Goal: Information Seeking & Learning: Compare options

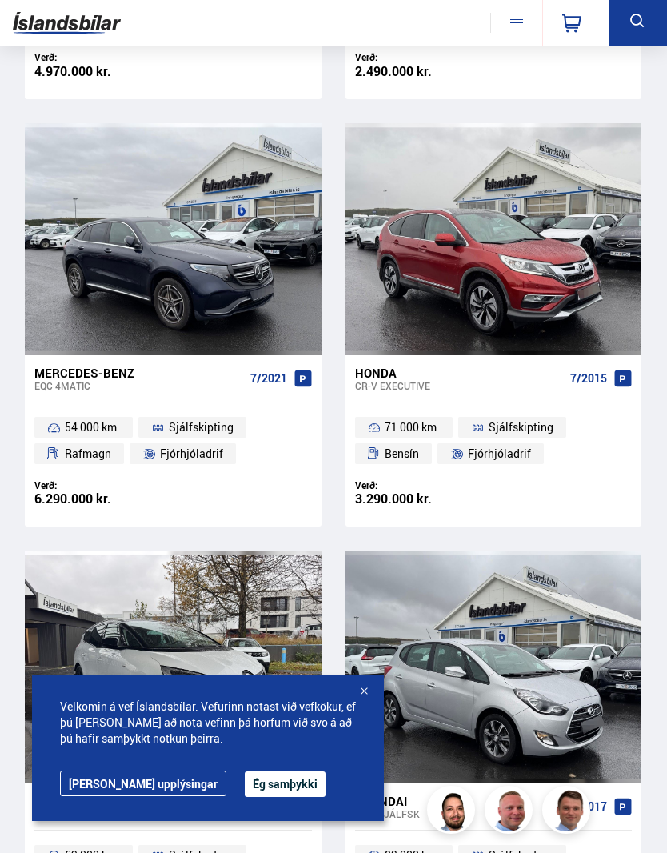
scroll to position [1129, 0]
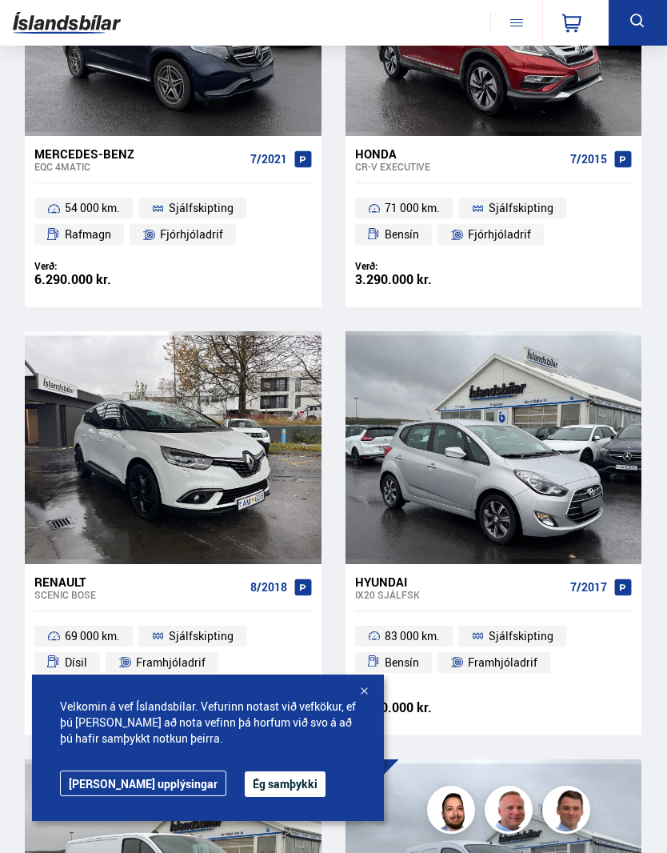
click at [361, 700] on div at bounding box center [364, 692] width 16 height 16
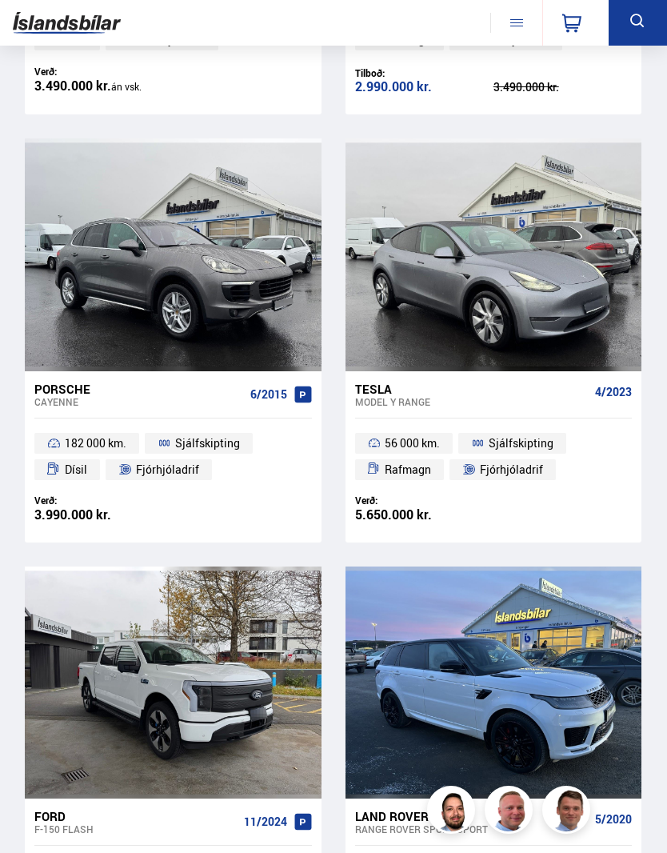
scroll to position [2105, 0]
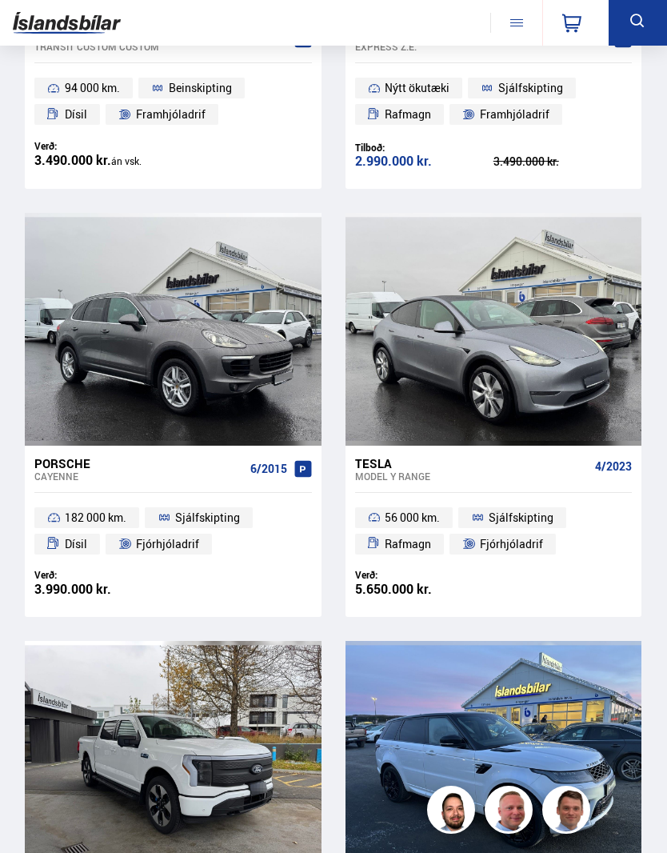
click at [568, 379] on div at bounding box center [553, 329] width 60 height 232
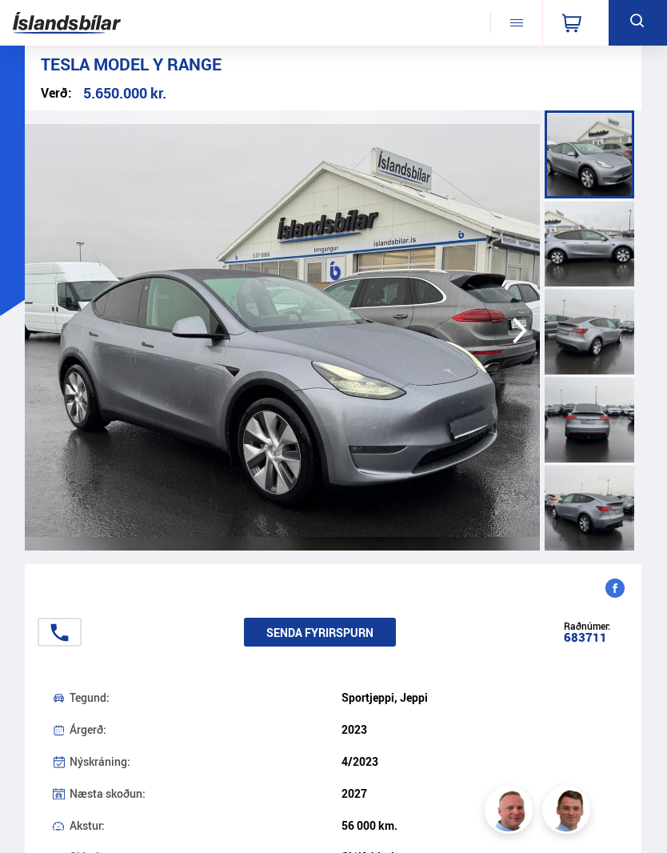
click at [614, 409] on div at bounding box center [590, 419] width 90 height 88
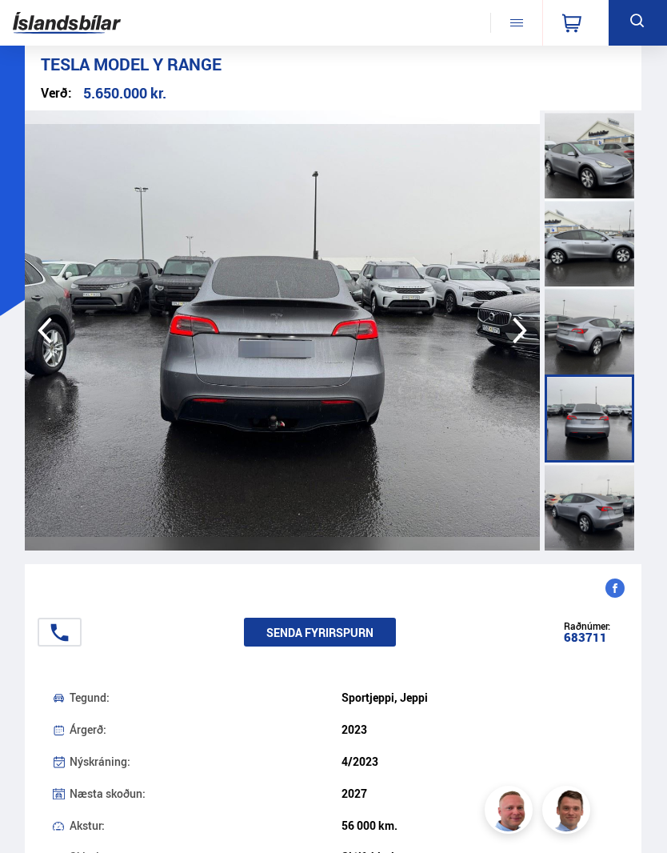
click at [608, 348] on div at bounding box center [590, 331] width 90 height 88
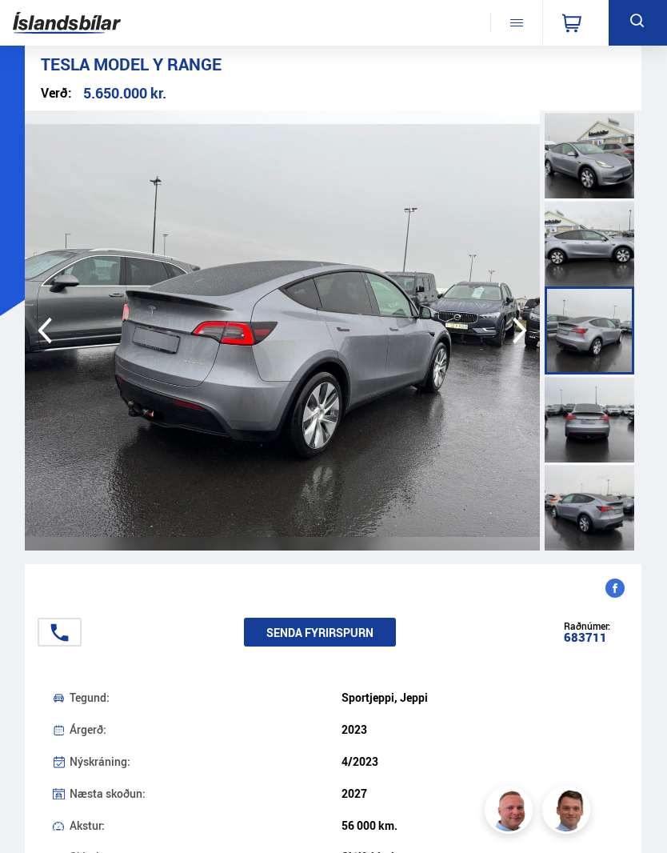
click at [594, 516] on div at bounding box center [590, 507] width 90 height 88
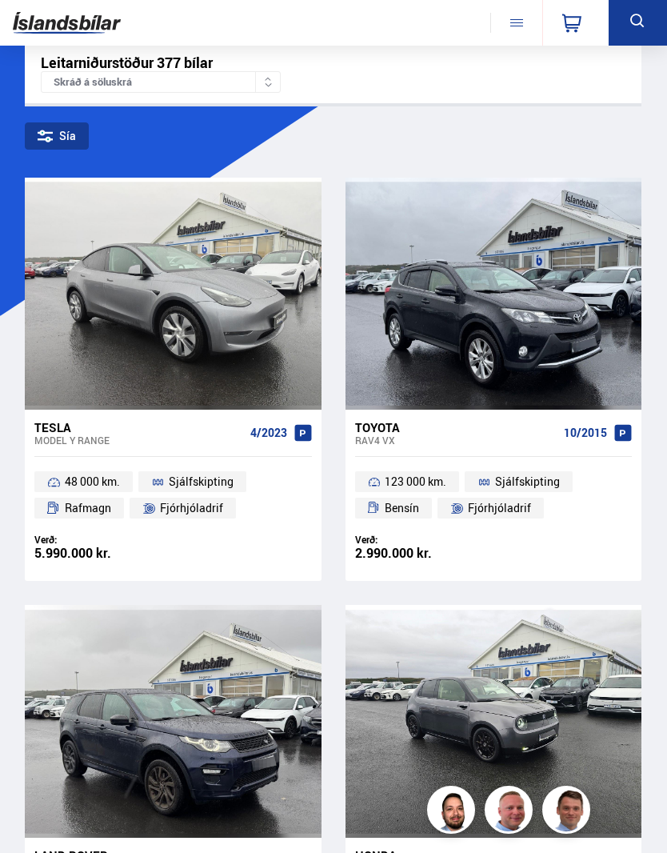
click at [139, 87] on div "Skráð á söluskrá" at bounding box center [161, 82] width 240 height 22
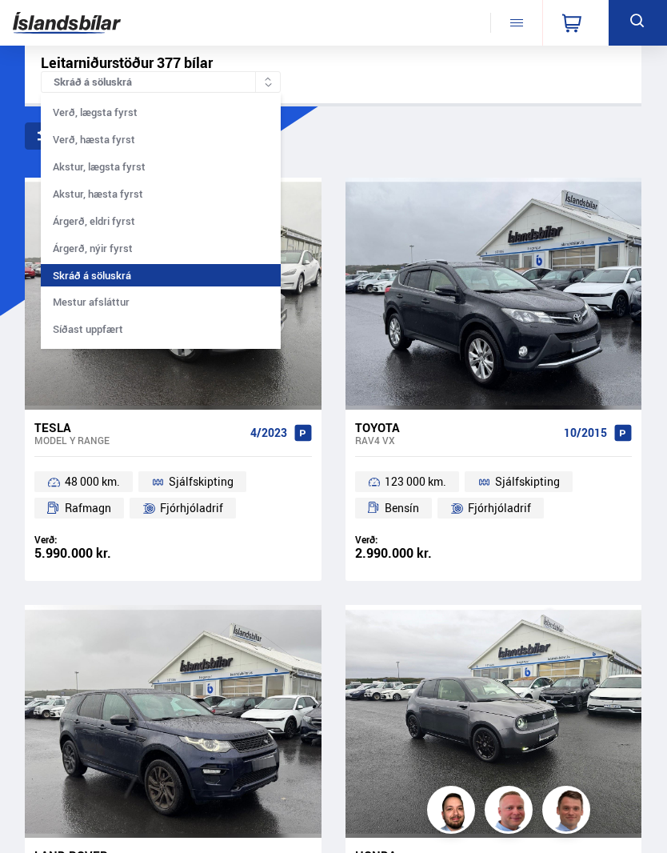
click at [647, 24] on icon at bounding box center [638, 21] width 20 height 20
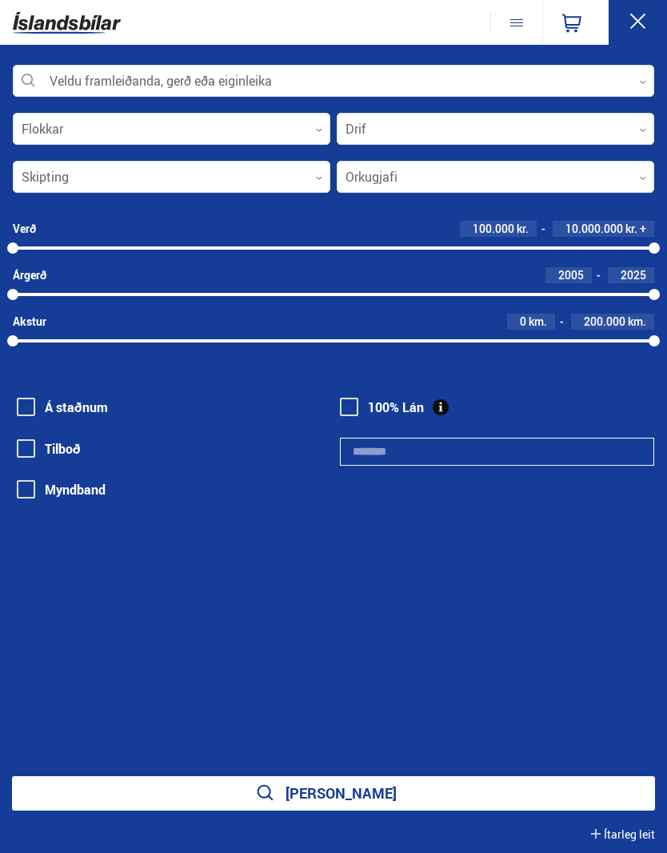
click at [648, 17] on button at bounding box center [638, 23] width 58 height 46
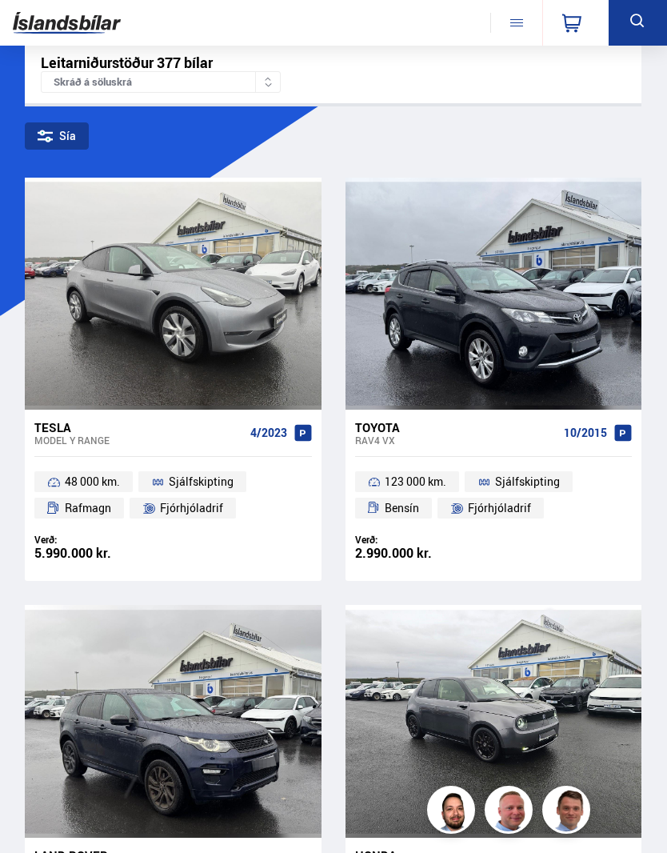
click at [647, 28] on icon at bounding box center [638, 21] width 20 height 20
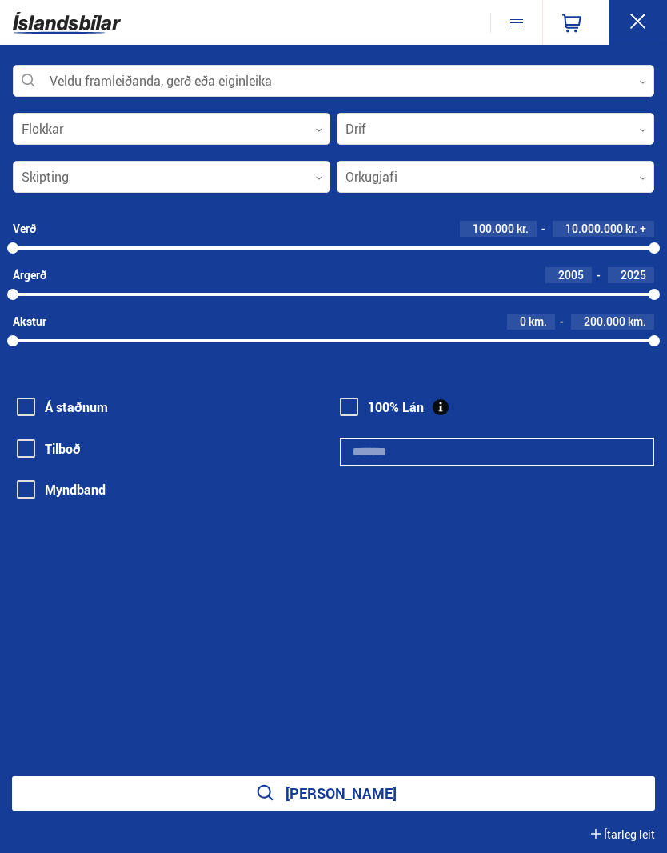
click at [160, 85] on div at bounding box center [334, 82] width 642 height 32
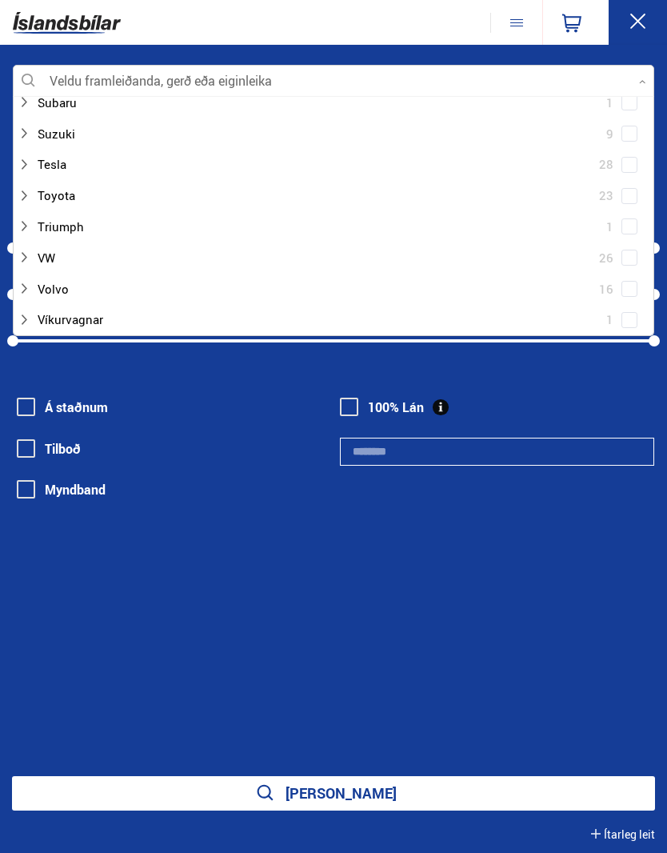
scroll to position [1164, 0]
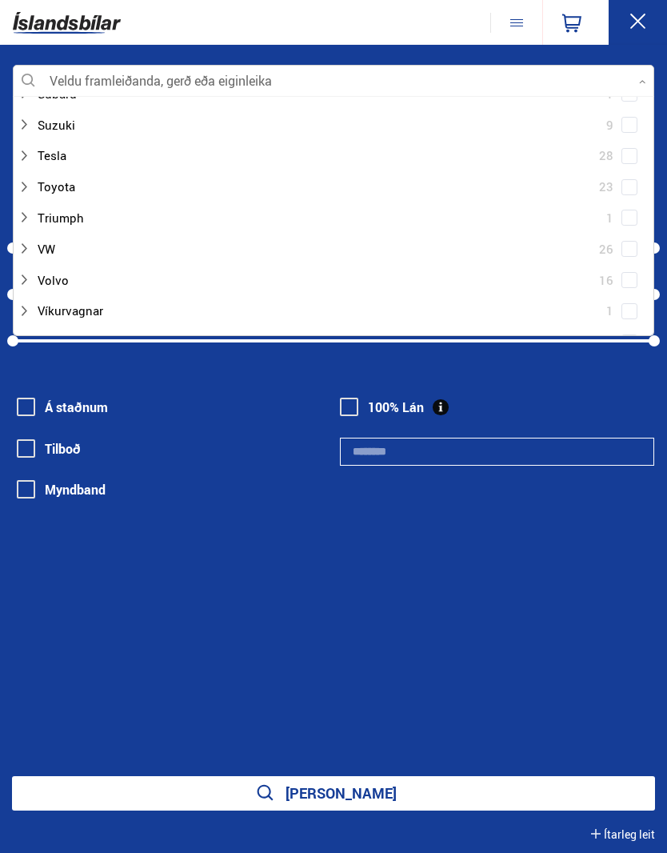
click at [64, 144] on div at bounding box center [318, 155] width 600 height 23
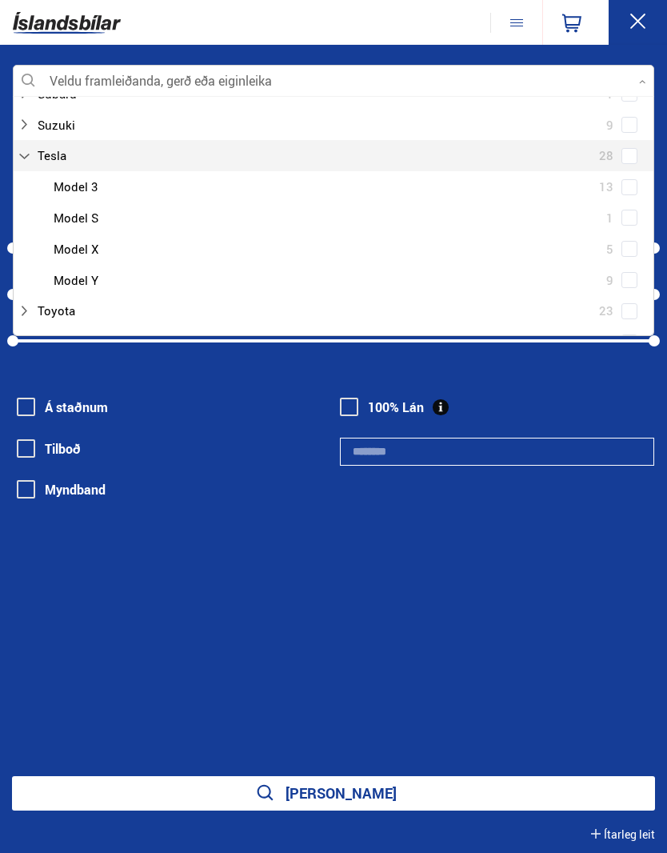
click at [94, 269] on div at bounding box center [350, 280] width 600 height 23
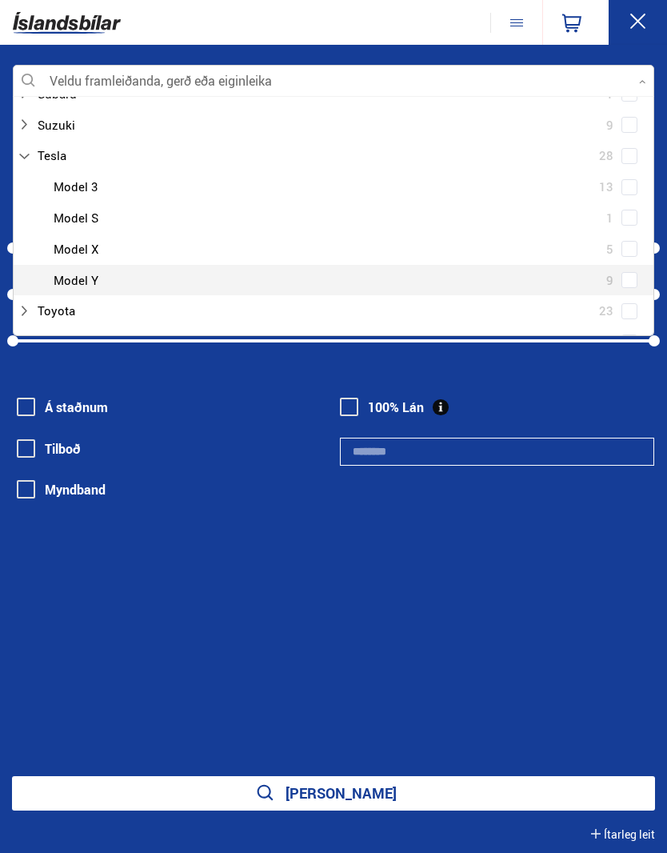
click at [94, 269] on div at bounding box center [350, 280] width 600 height 23
click at [386, 794] on button "[PERSON_NAME]" at bounding box center [333, 793] width 643 height 34
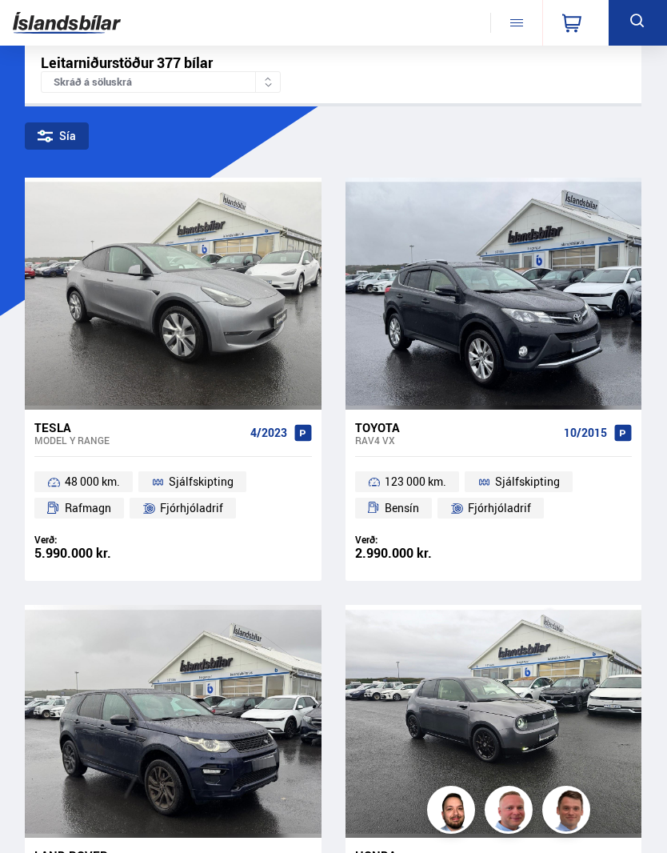
click at [191, 83] on div "Skráð á söluskrá" at bounding box center [161, 82] width 240 height 22
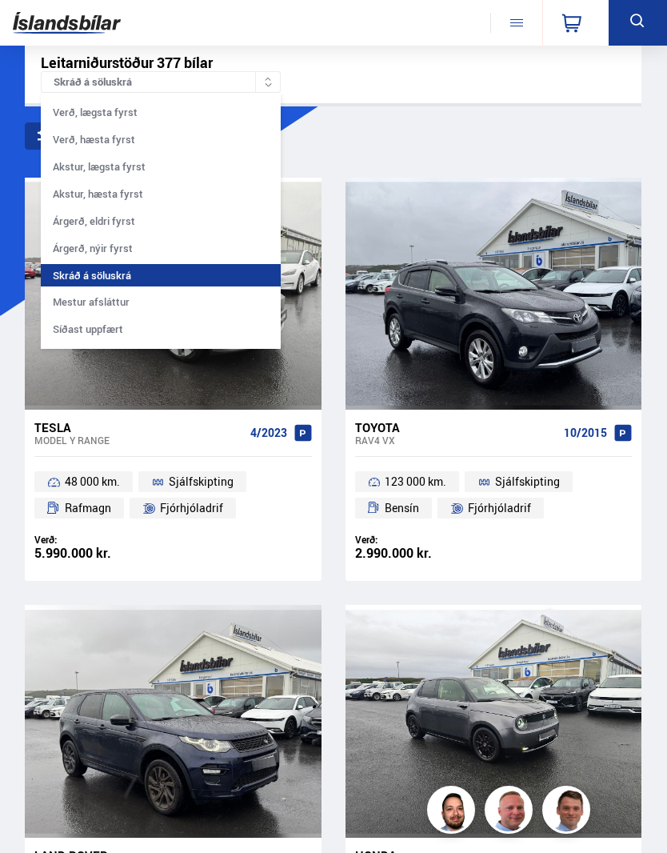
click at [636, 22] on icon at bounding box center [638, 21] width 20 height 20
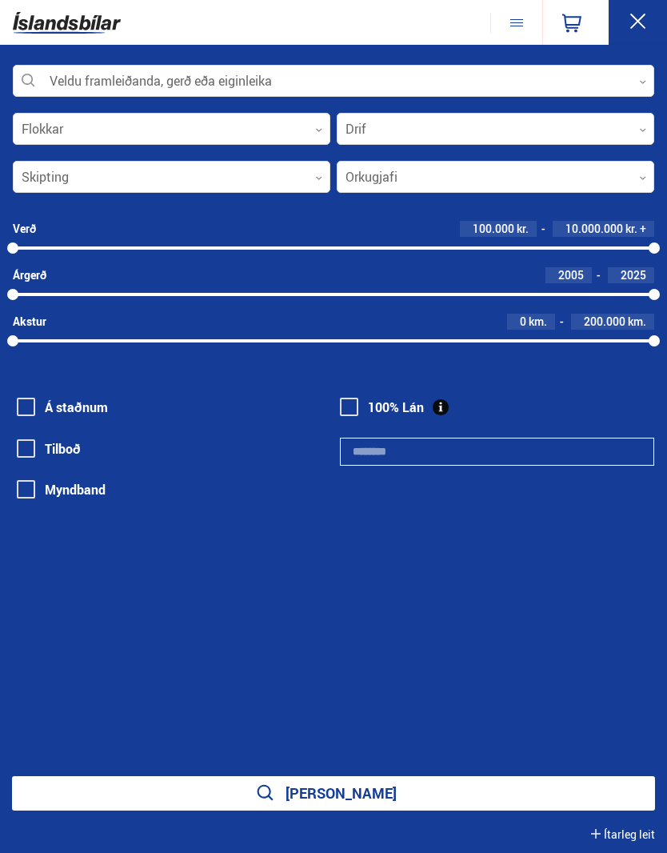
click at [178, 90] on div at bounding box center [334, 82] width 642 height 32
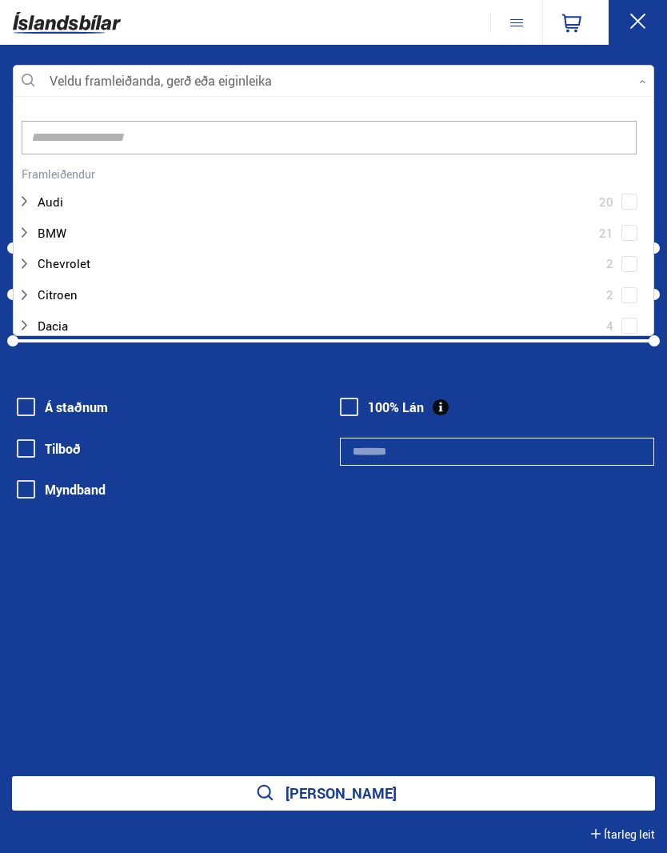
scroll to position [238, 640]
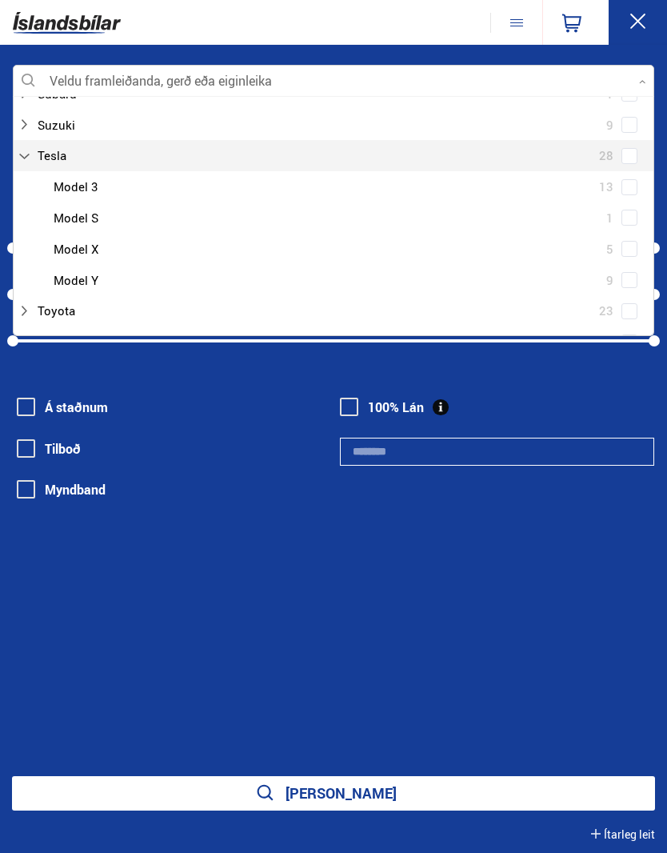
click at [62, 144] on div at bounding box center [318, 155] width 600 height 23
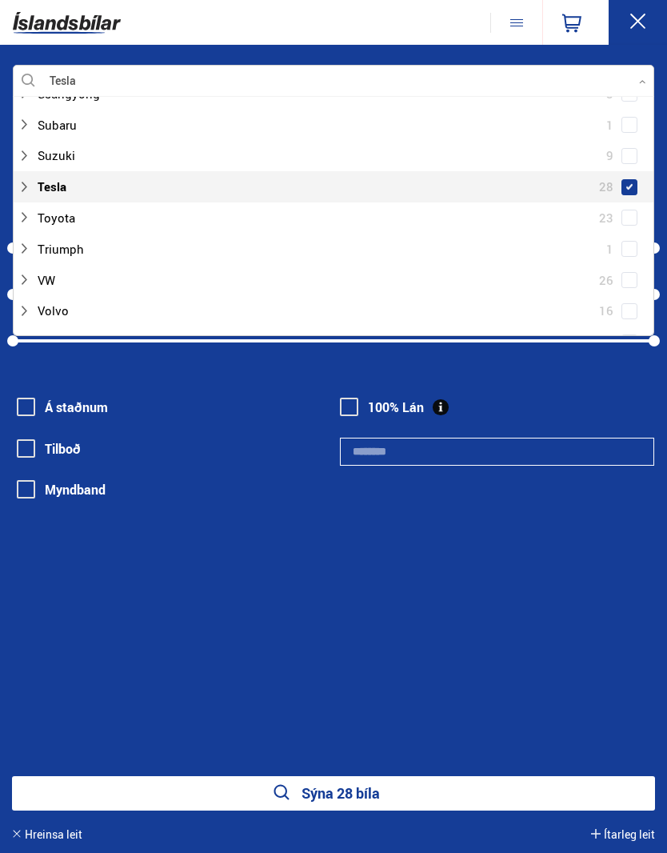
click at [383, 796] on button "Sýna 28 bíla" at bounding box center [333, 793] width 643 height 34
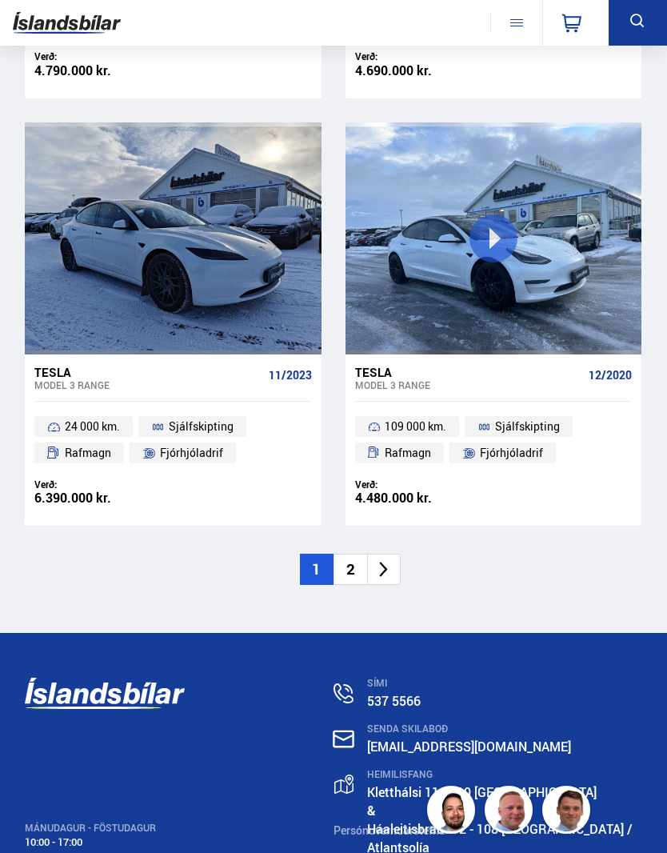
scroll to position [4837, 0]
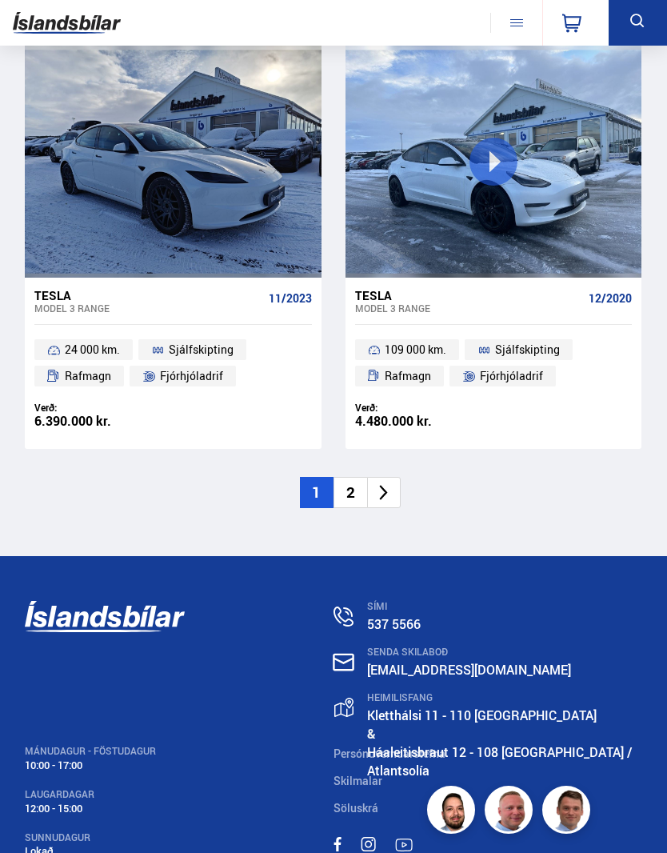
click at [351, 477] on li "2" at bounding box center [351, 492] width 34 height 31
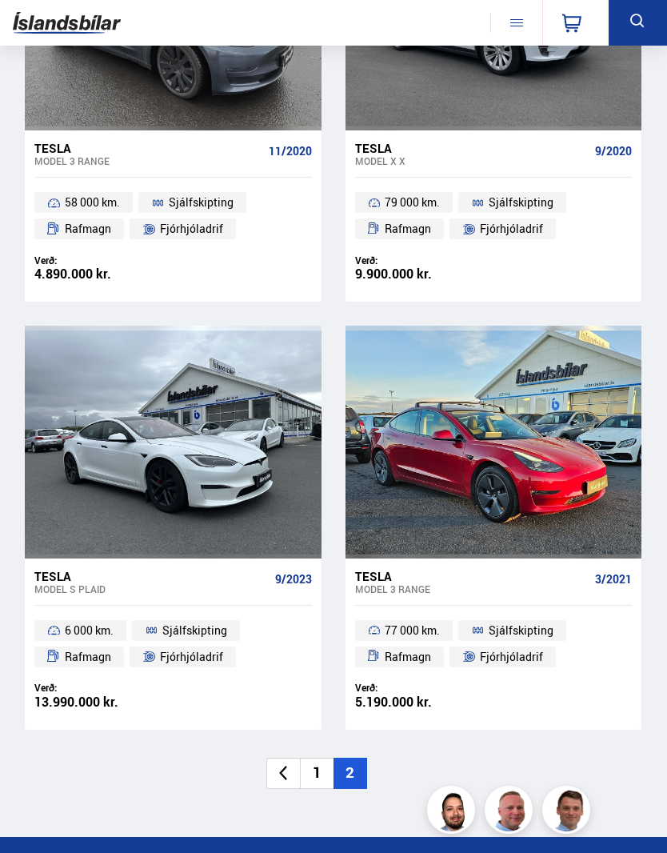
scroll to position [471, 0]
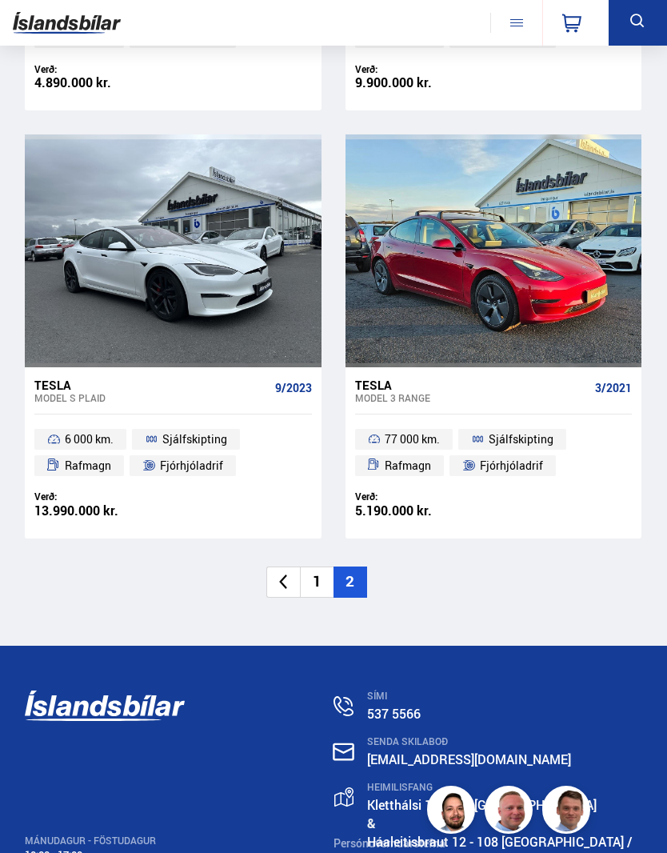
click at [317, 575] on li "1" at bounding box center [317, 582] width 34 height 31
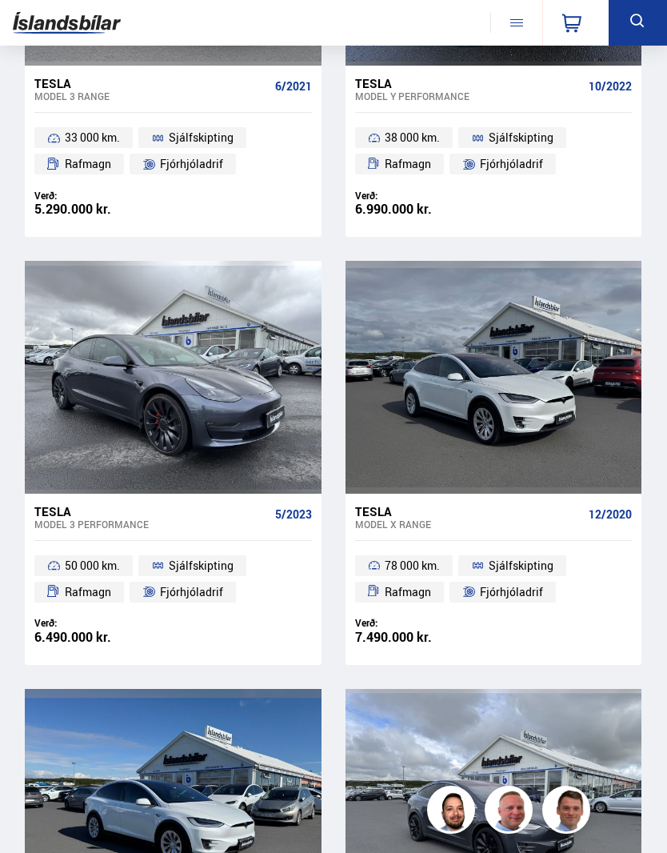
scroll to position [3393, 0]
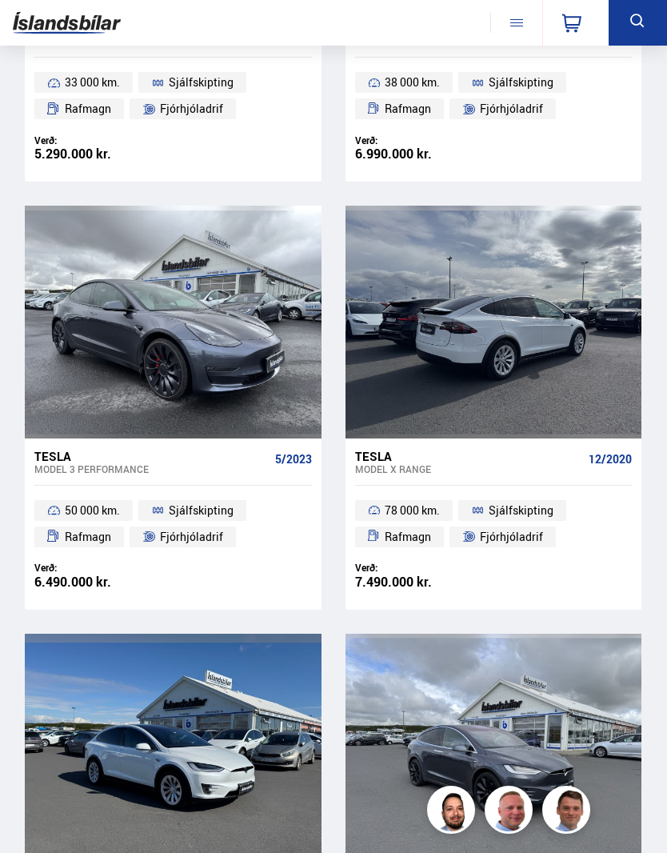
click at [562, 335] on div at bounding box center [553, 322] width 60 height 232
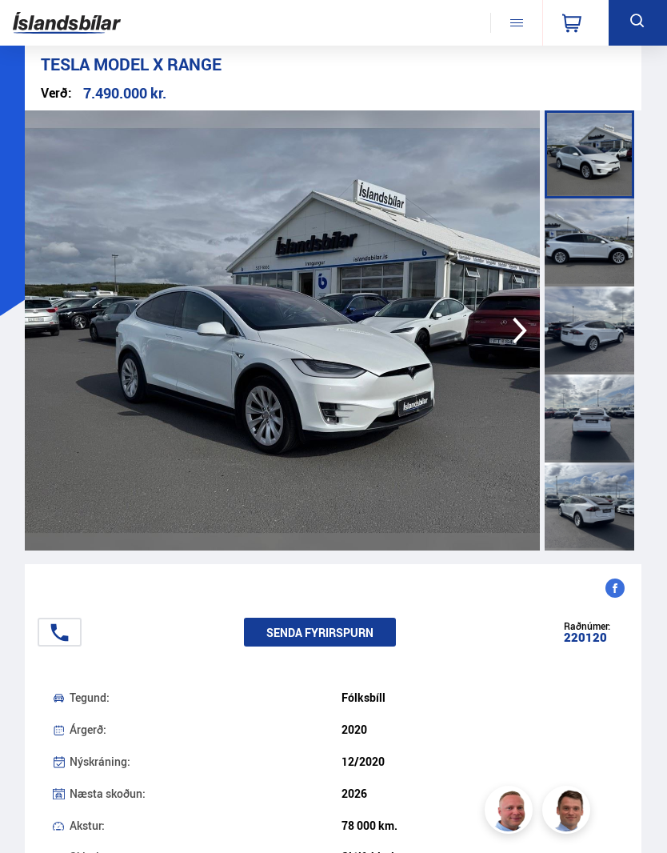
click at [588, 337] on div at bounding box center [590, 331] width 90 height 88
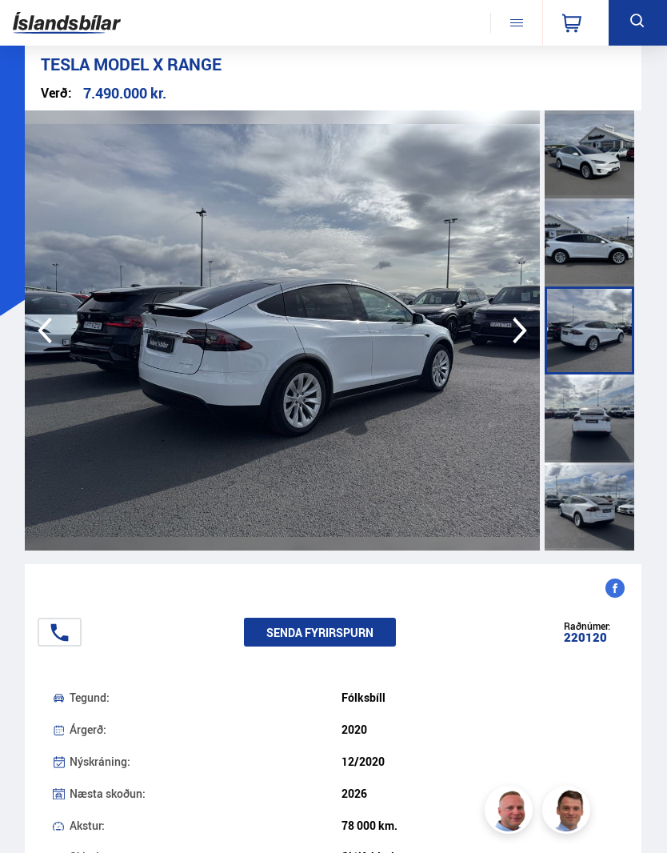
click at [597, 392] on div at bounding box center [590, 419] width 90 height 88
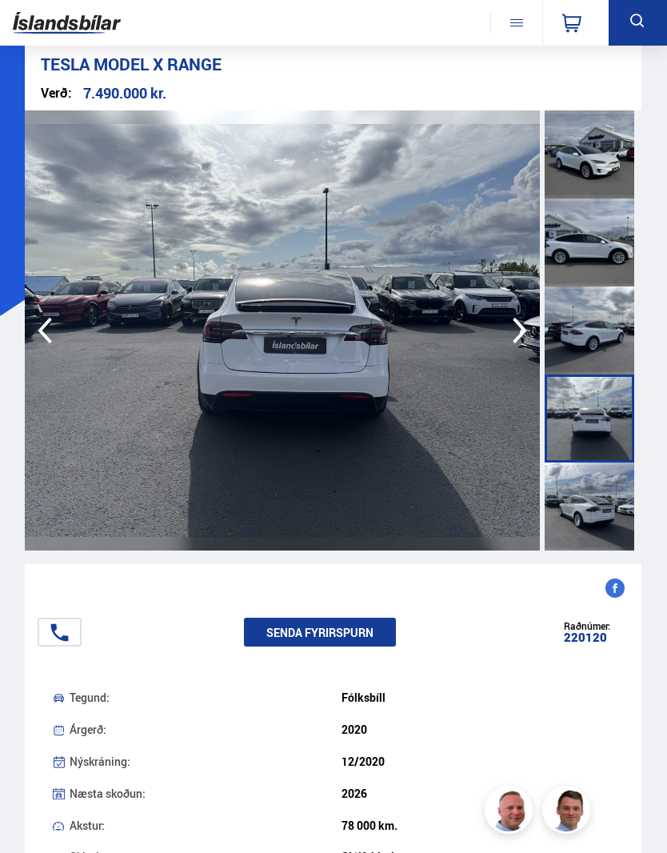
click at [590, 491] on div at bounding box center [590, 507] width 90 height 88
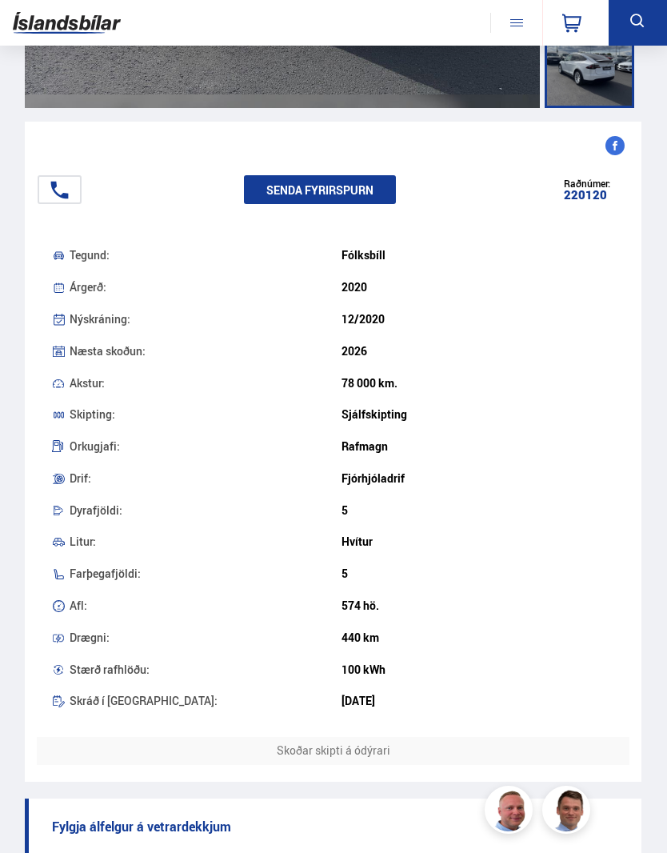
scroll to position [453, 0]
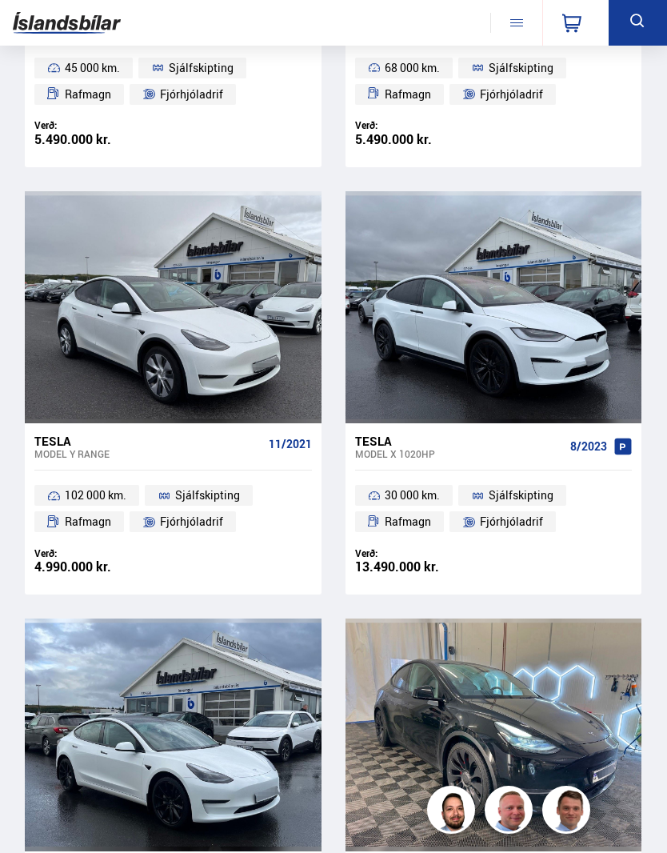
scroll to position [841, 0]
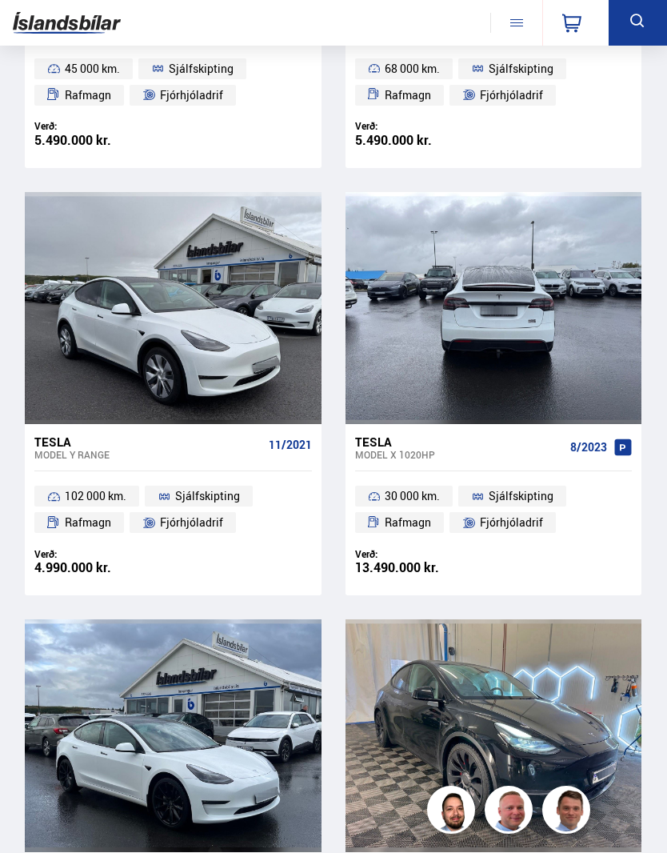
click at [527, 341] on div at bounding box center [553, 308] width 60 height 232
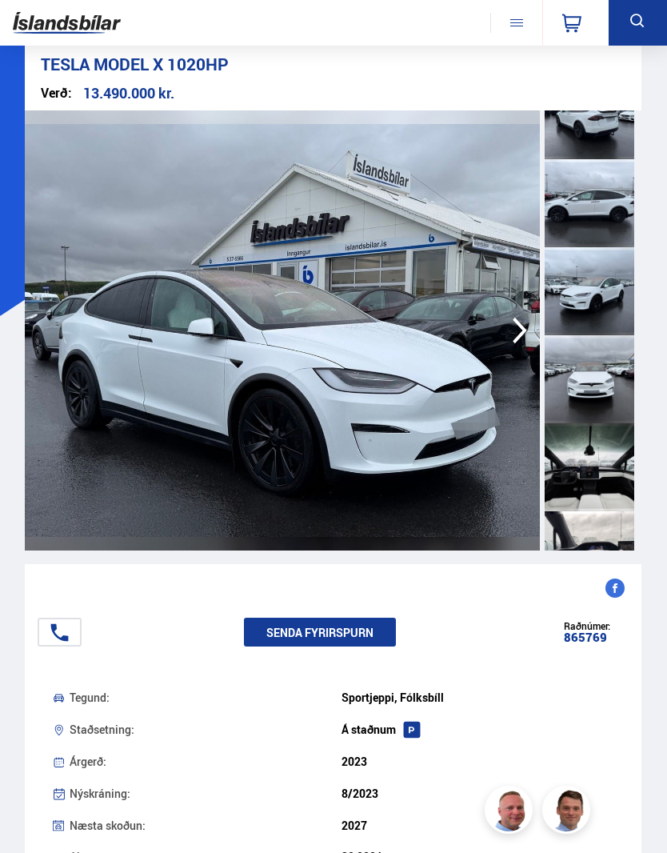
scroll to position [404, 0]
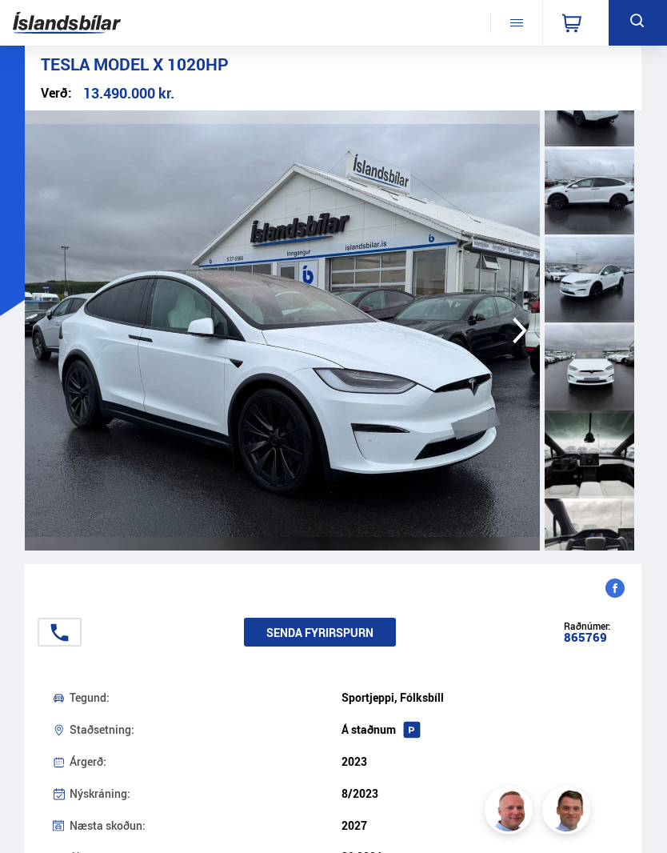
click at [603, 457] on div at bounding box center [590, 455] width 90 height 88
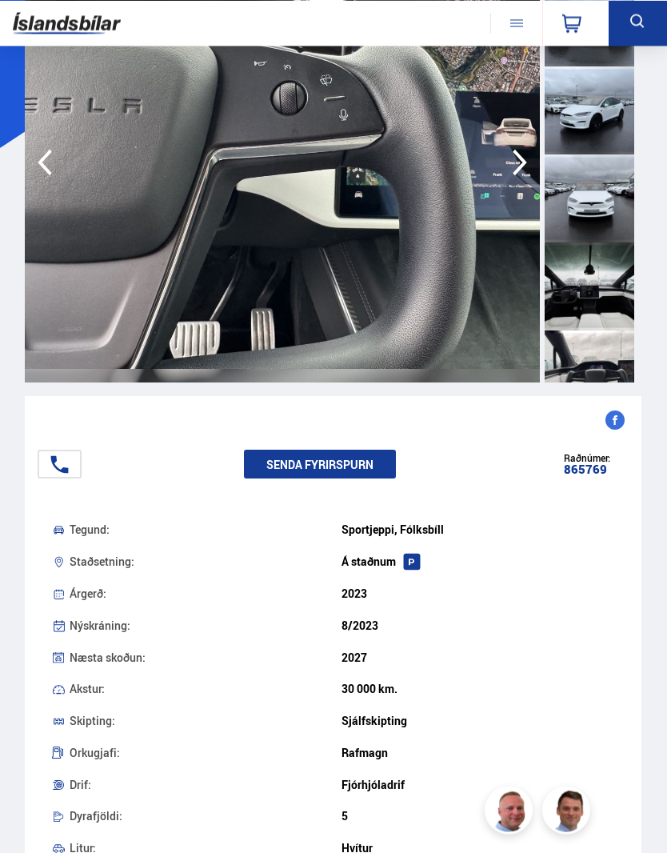
scroll to position [164, 0]
